Goal: Navigation & Orientation: Find specific page/section

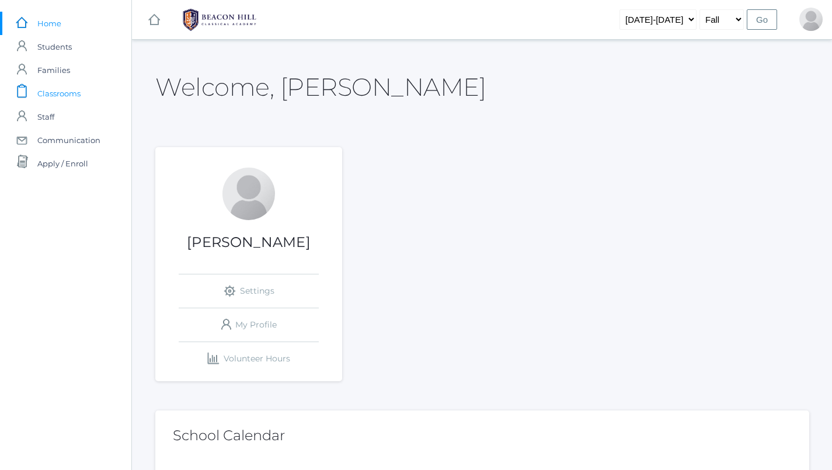
click at [67, 95] on span "Classrooms" at bounding box center [58, 93] width 43 height 23
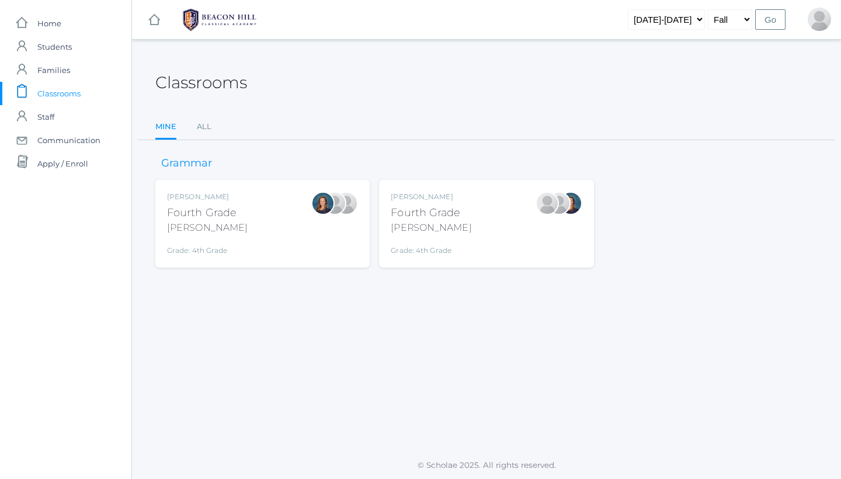
click at [334, 208] on div "Lydia Chaffin Fourth Grade Chaffin Grade: 4th Grade 04LA" at bounding box center [486, 223] width 191 height 64
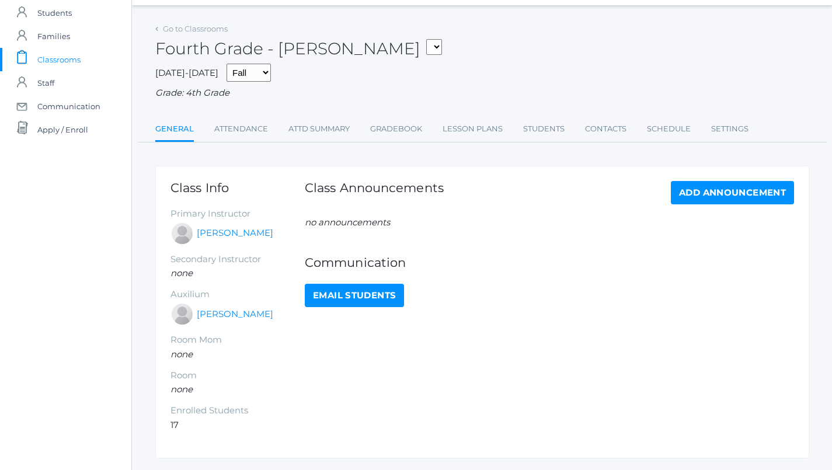
scroll to position [43, 0]
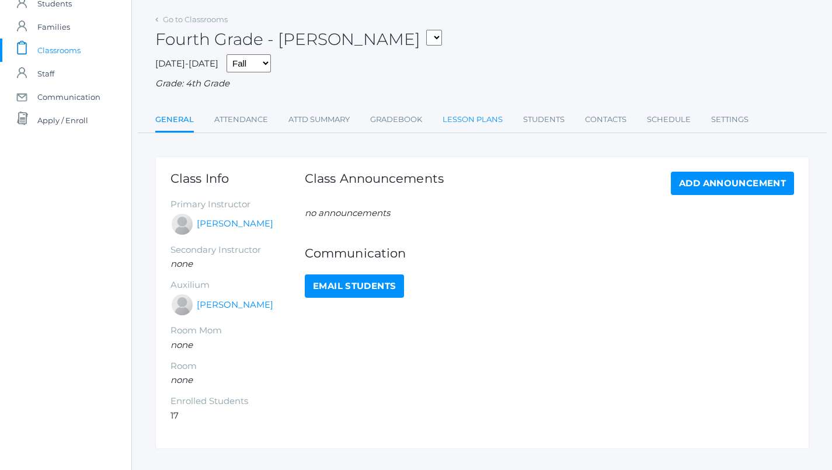
click at [465, 121] on link "Lesson Plans" at bounding box center [473, 119] width 60 height 23
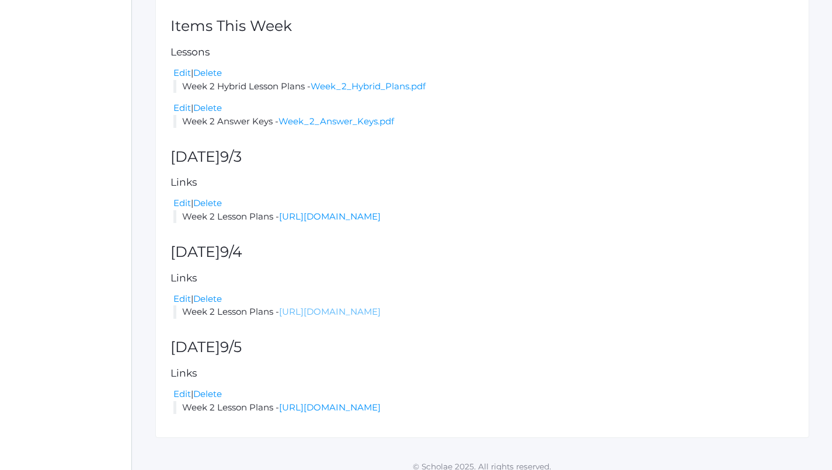
scroll to position [246, 0]
click at [381, 306] on link "[URL][DOMAIN_NAME]" at bounding box center [330, 311] width 102 height 11
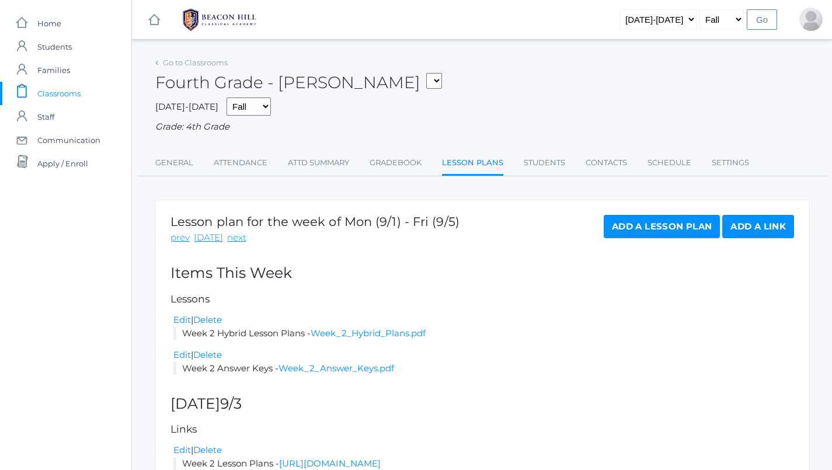
scroll to position [0, 0]
click at [336, 329] on link "Week_2_Hybrid_Plans.pdf" at bounding box center [368, 332] width 115 height 11
